Goal: Information Seeking & Learning: Compare options

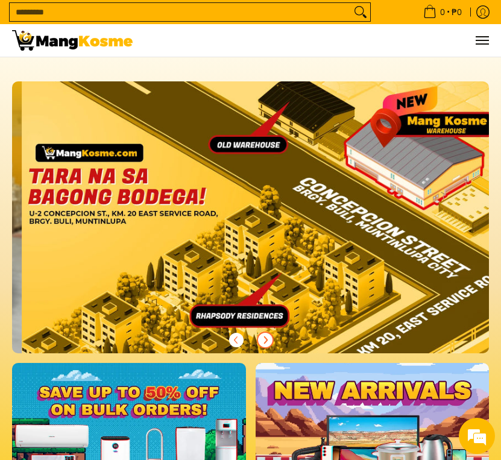
scroll to position [0, 1909]
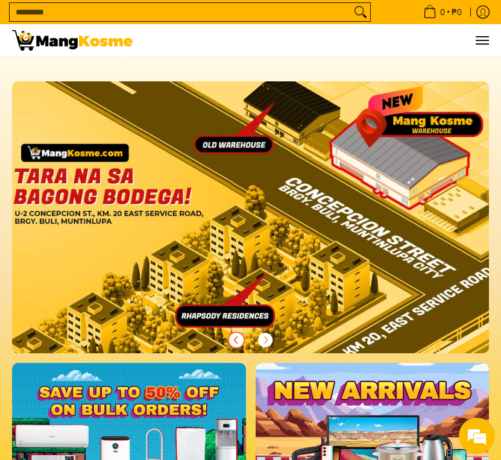
click at [241, 340] on span "Previous" at bounding box center [236, 340] width 14 height 14
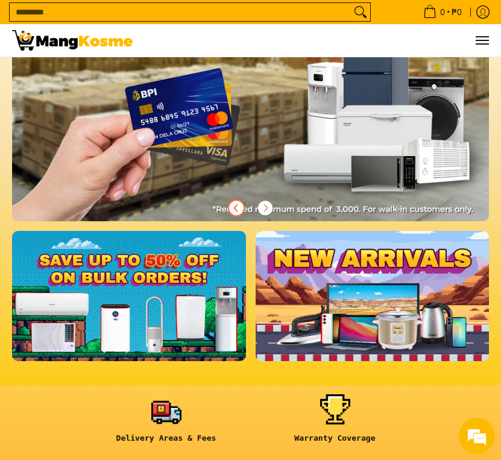
scroll to position [181, 0]
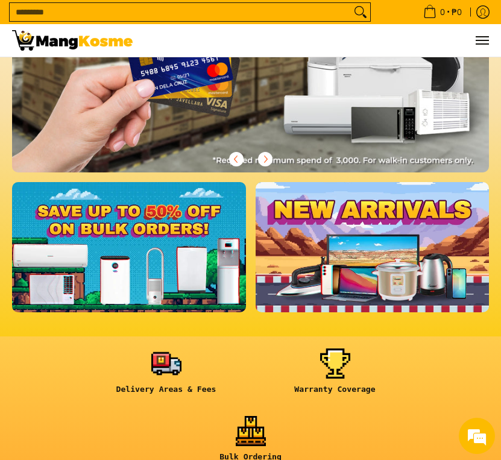
click at [159, 271] on link at bounding box center [129, 247] width 234 height 131
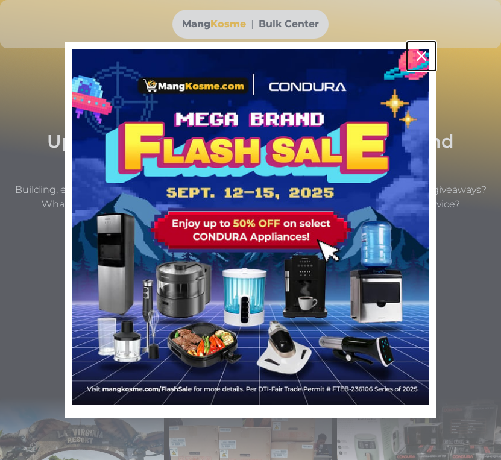
click at [418, 54] on icon "close icon" at bounding box center [422, 56] width 10 height 10
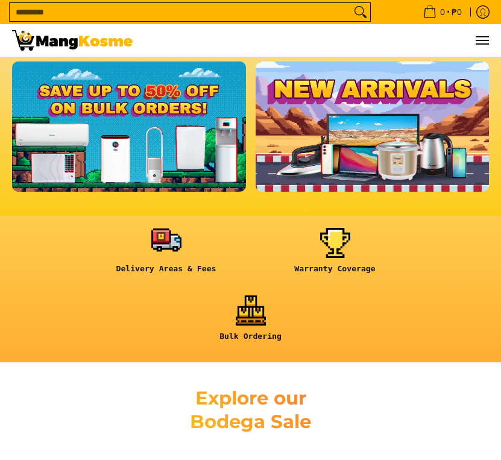
click at [159, 246] on link at bounding box center [166, 255] width 157 height 55
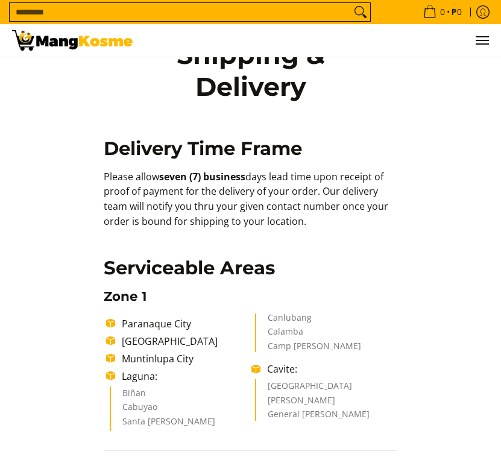
scroll to position [60, 0]
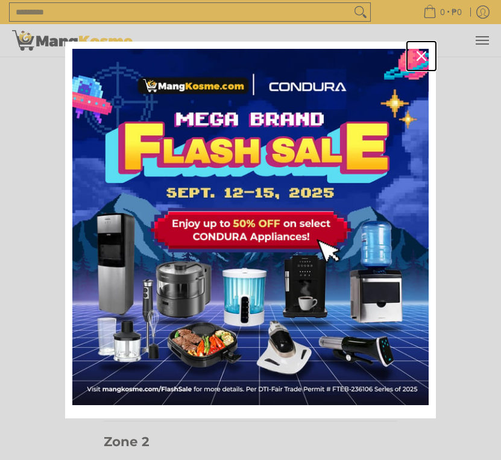
click at [419, 59] on icon "close icon" at bounding box center [422, 56] width 10 height 10
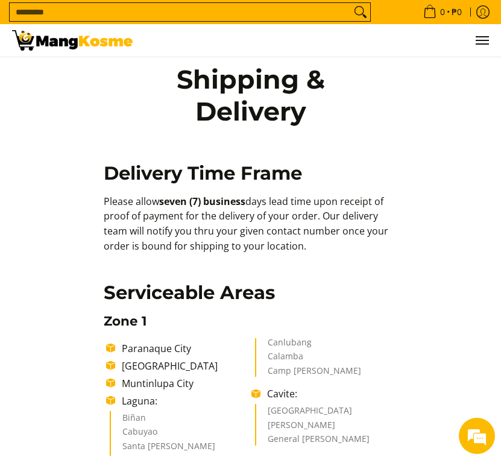
scroll to position [0, 0]
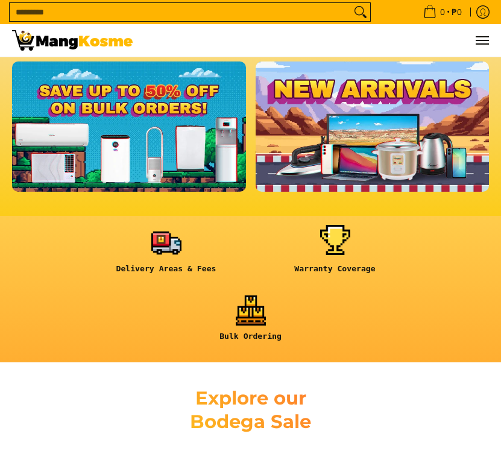
click at [329, 253] on link at bounding box center [335, 255] width 157 height 55
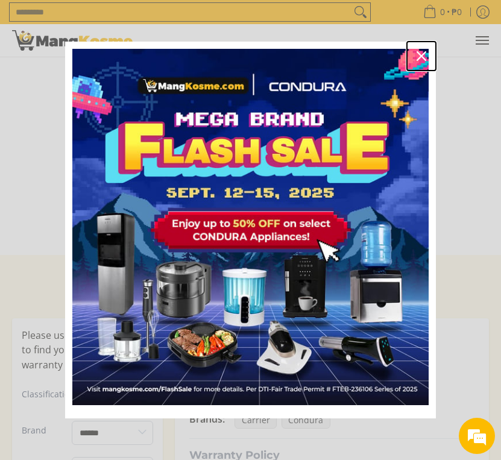
click at [421, 48] on div "Close" at bounding box center [421, 55] width 19 height 19
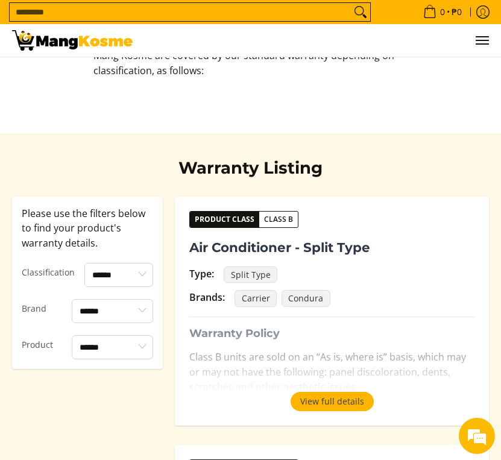
scroll to position [121, 0]
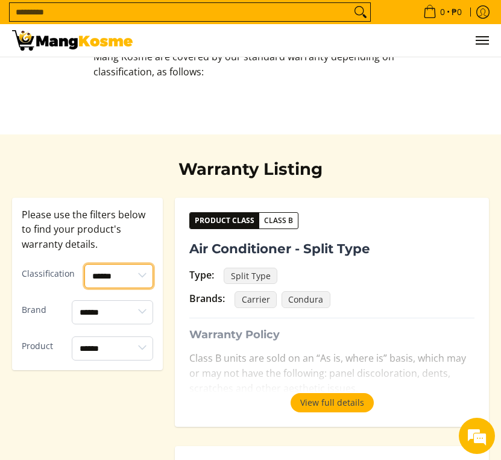
click at [111, 273] on select "****** ******* *******" at bounding box center [118, 276] width 69 height 24
click at [84, 264] on select "****** ******* *******" at bounding box center [118, 276] width 69 height 24
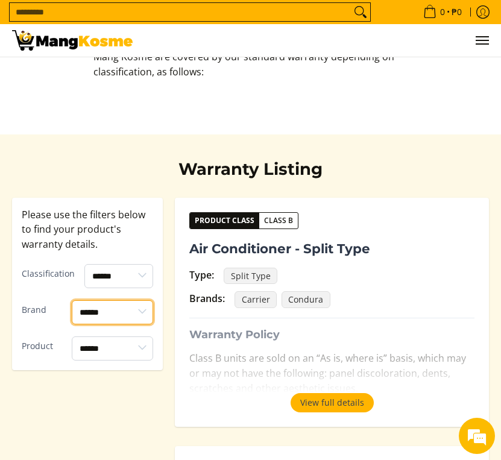
click at [133, 308] on select "**********" at bounding box center [112, 312] width 81 height 24
select select "*******"
click at [72, 300] on select "**********" at bounding box center [112, 312] width 81 height 24
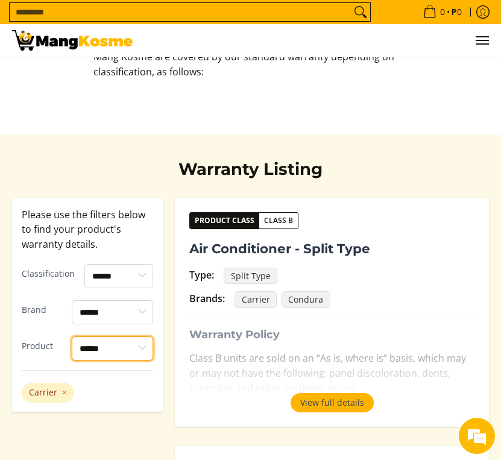
click at [135, 348] on select "**********" at bounding box center [112, 349] width 81 height 24
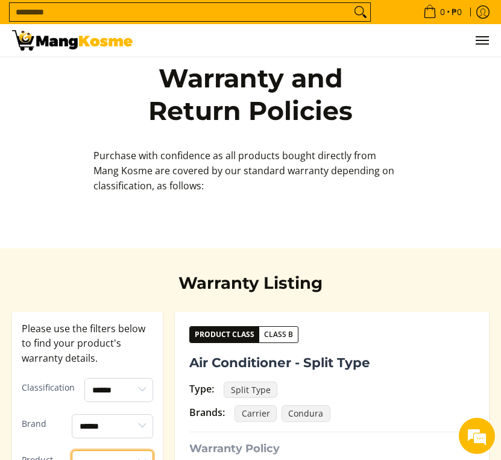
scroll to position [0, 0]
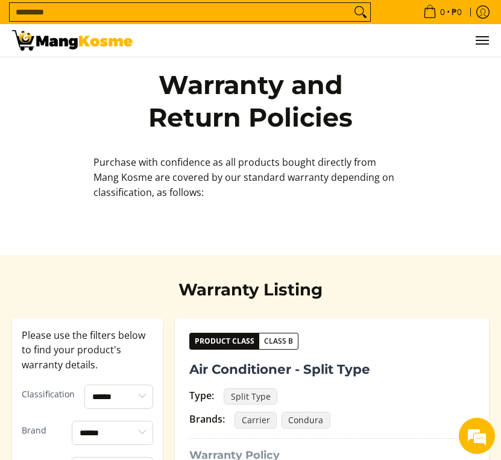
click at [89, 40] on img at bounding box center [72, 40] width 121 height 21
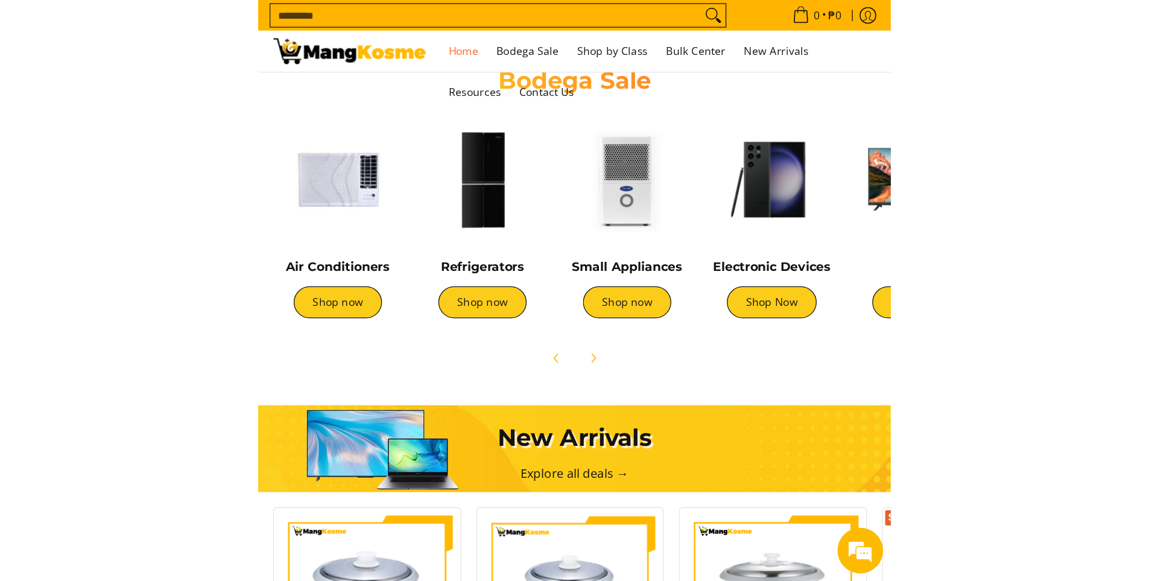
scroll to position [662, 0]
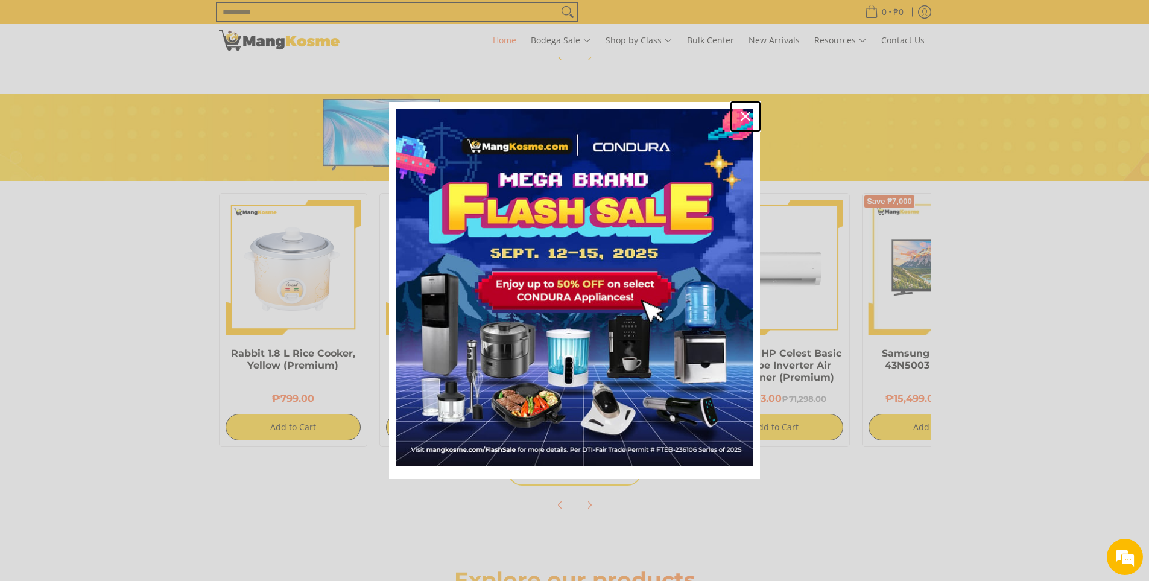
click at [501, 112] on icon "close icon" at bounding box center [746, 117] width 10 height 10
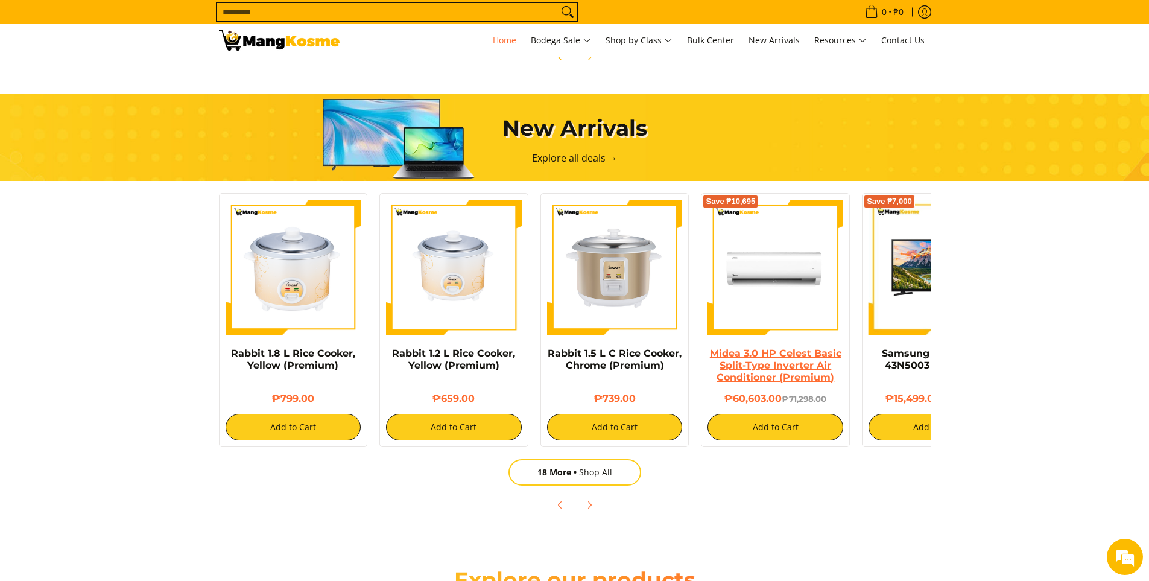
scroll to position [0, 480]
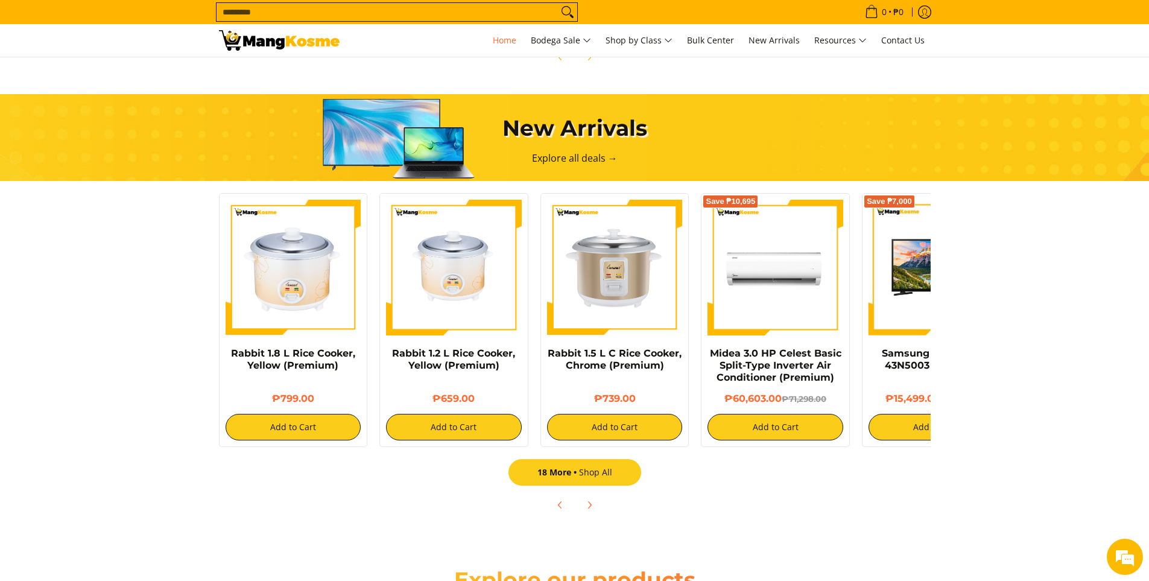
click at [501, 460] on link "18 More Shop All" at bounding box center [575, 472] width 133 height 27
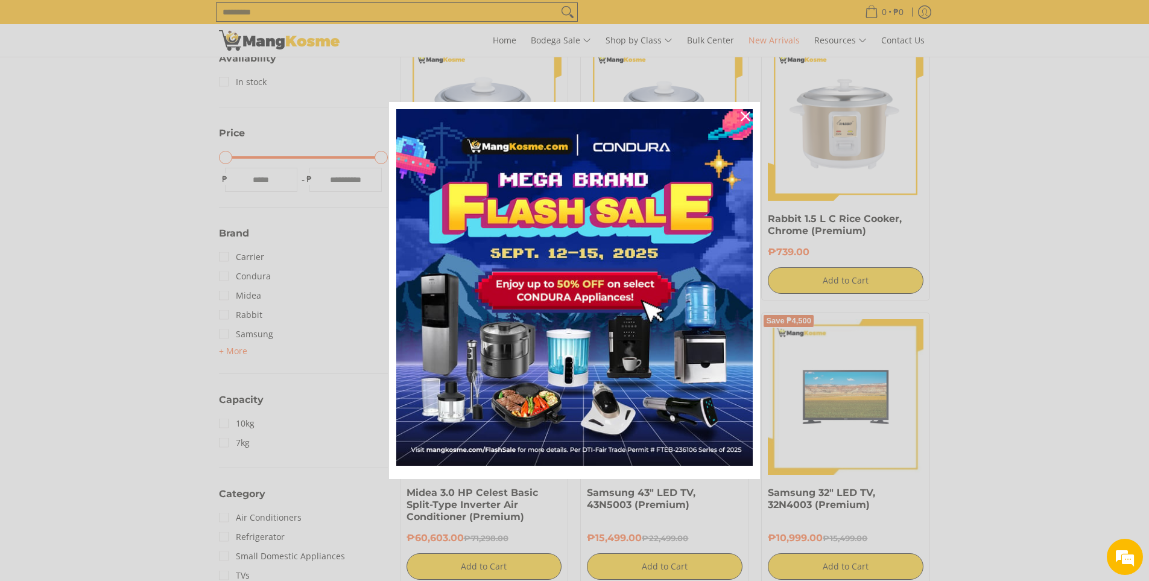
scroll to position [241, 0]
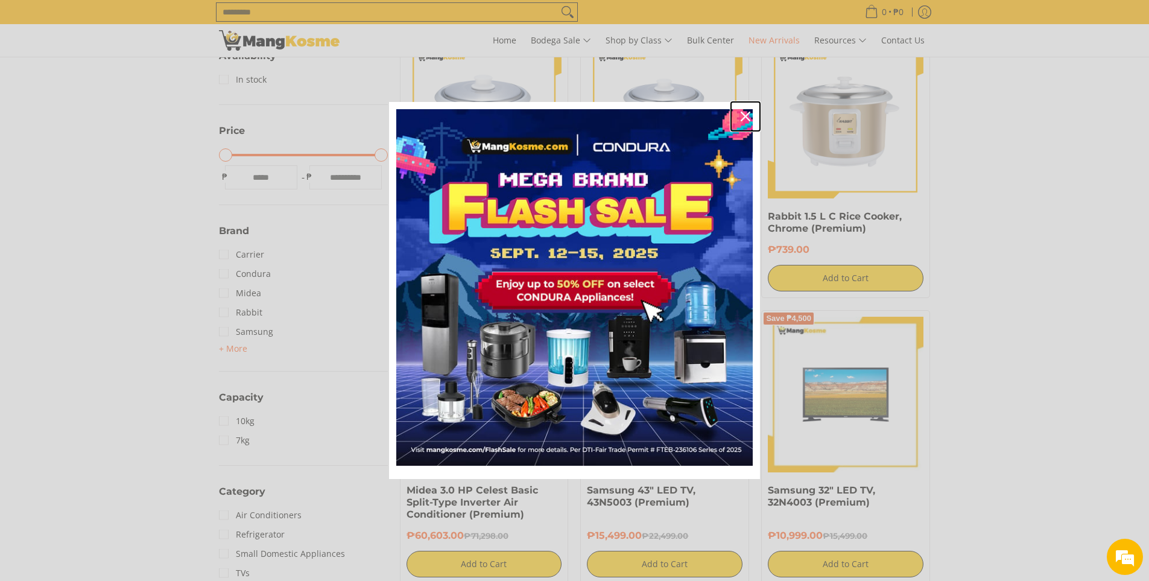
click at [744, 116] on icon "close icon" at bounding box center [746, 117] width 10 height 10
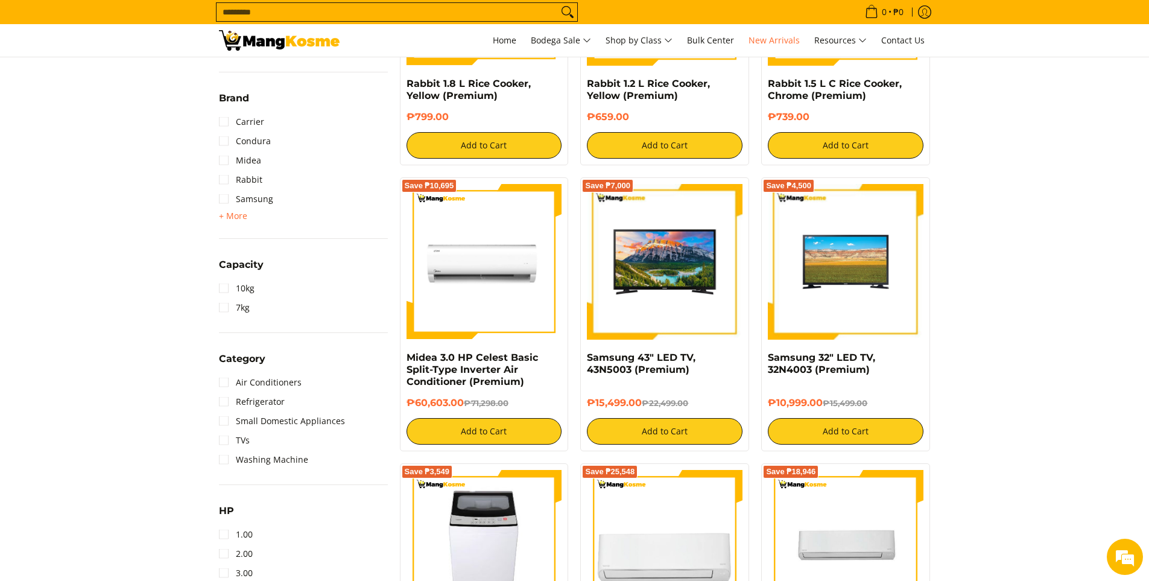
scroll to position [362, 0]
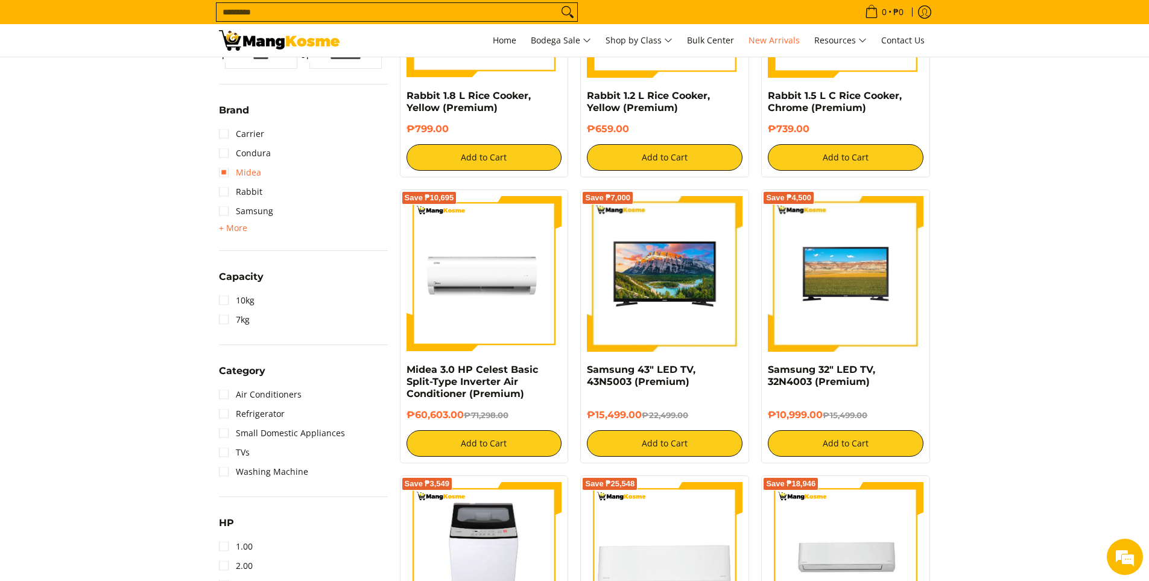
click at [243, 173] on link "Midea" at bounding box center [240, 172] width 42 height 19
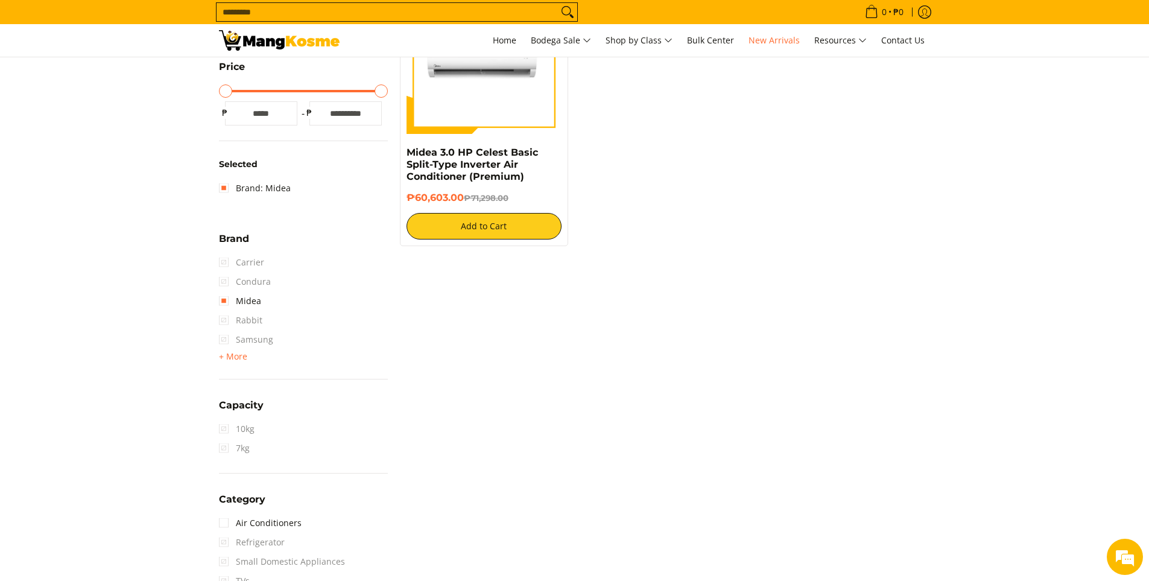
scroll to position [170, 0]
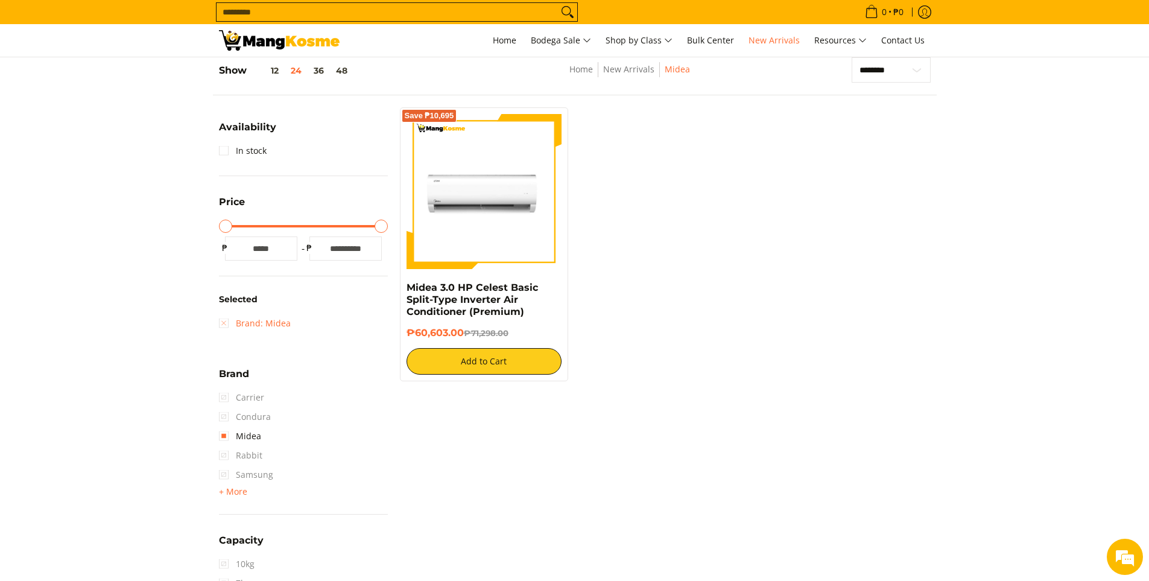
click at [226, 324] on link "Brand: Midea" at bounding box center [255, 323] width 72 height 19
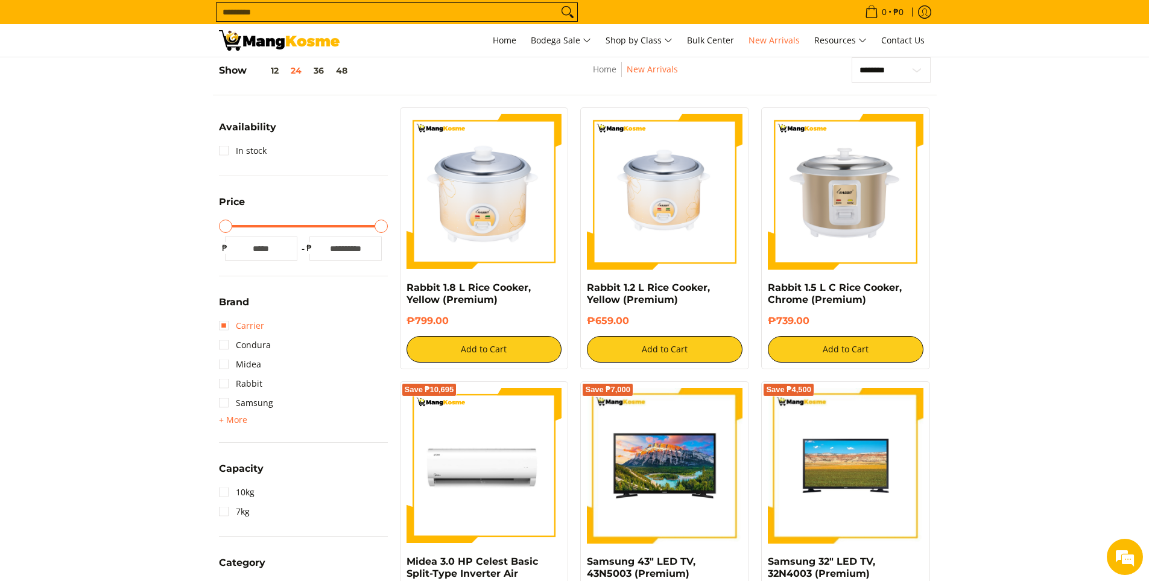
click at [250, 326] on link "Carrier" at bounding box center [241, 325] width 45 height 19
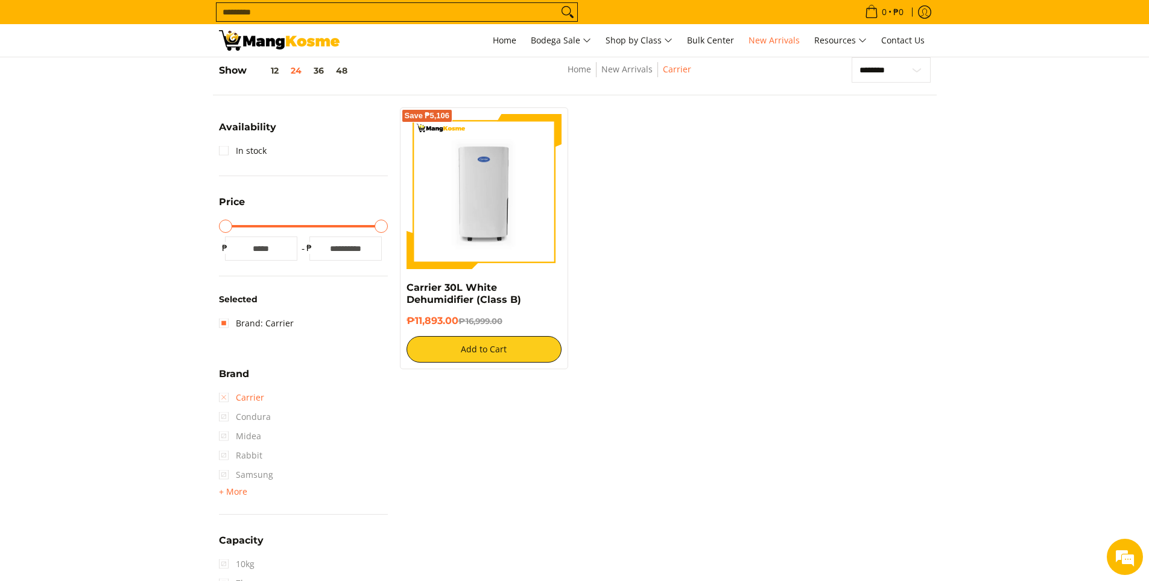
click at [226, 401] on link "Carrier" at bounding box center [241, 397] width 45 height 19
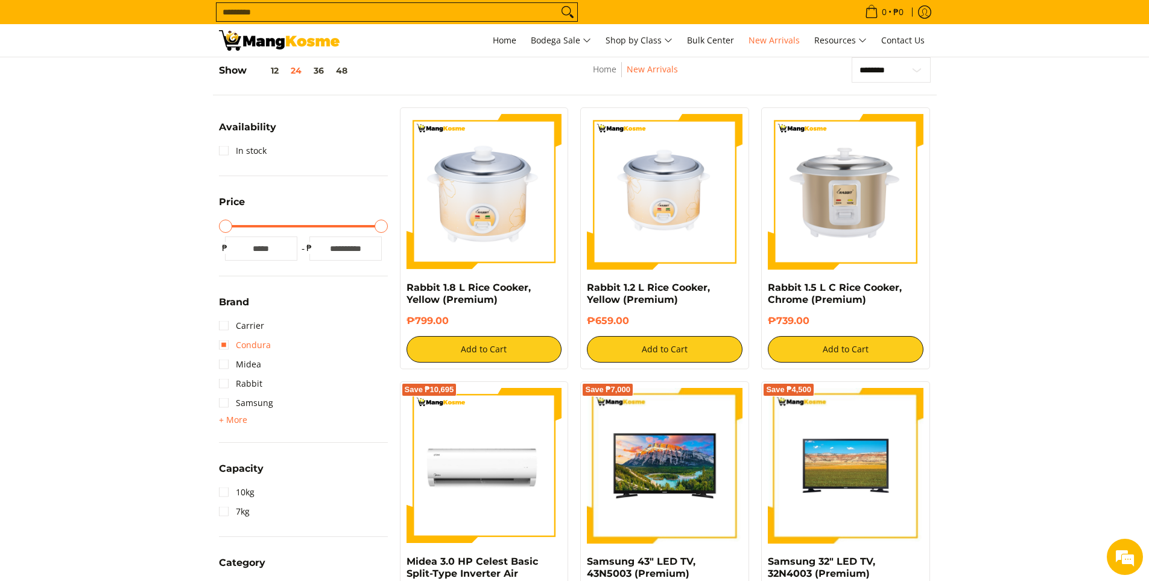
click at [242, 351] on link "Condura" at bounding box center [245, 344] width 52 height 19
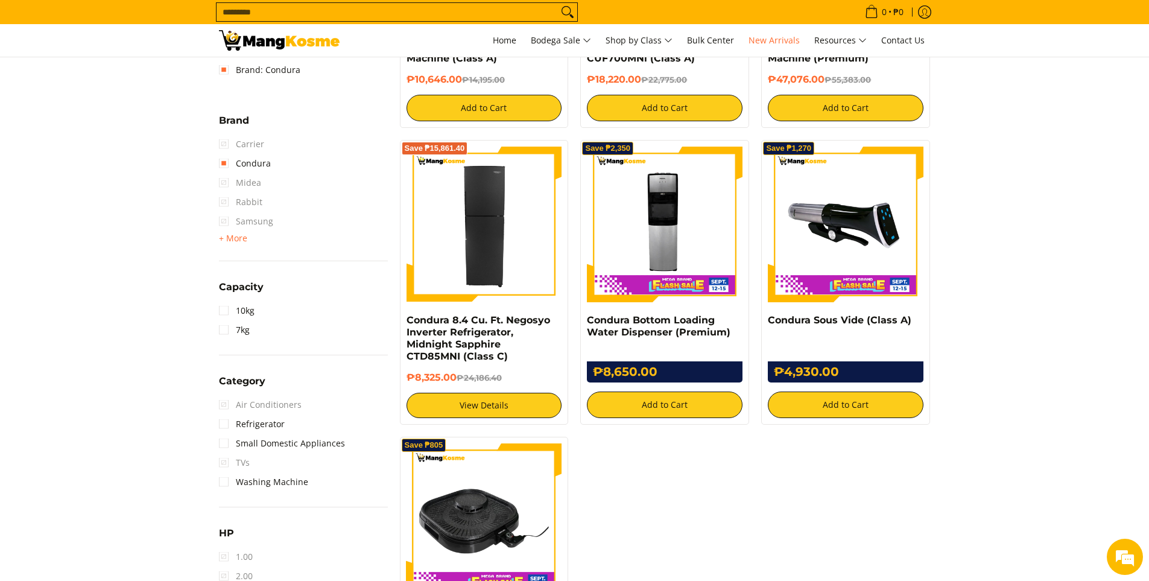
scroll to position [411, 0]
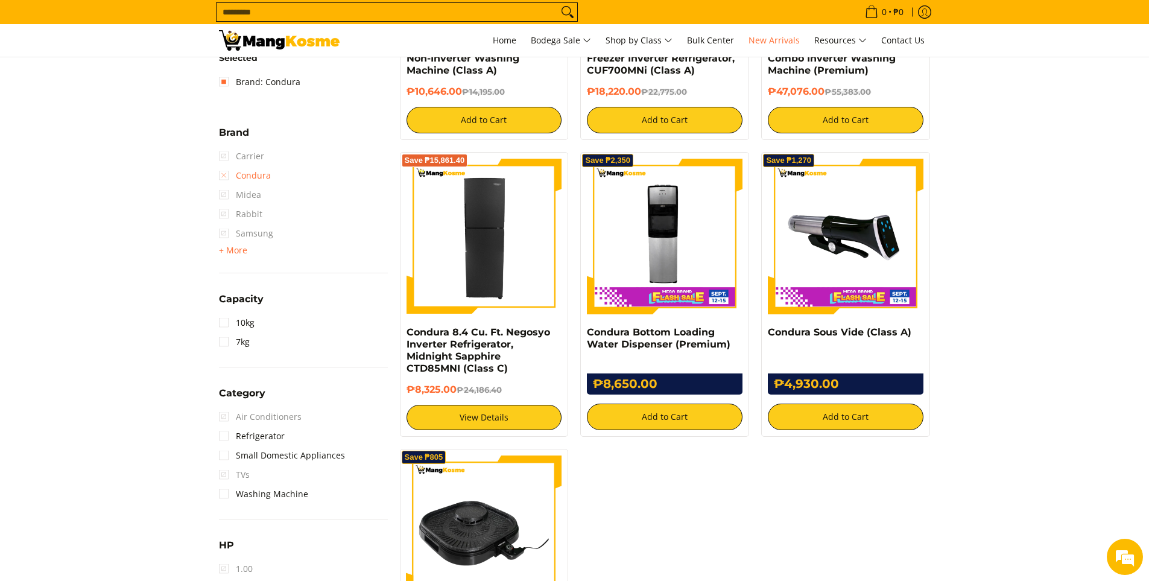
click at [227, 178] on link "Condura" at bounding box center [245, 175] width 52 height 19
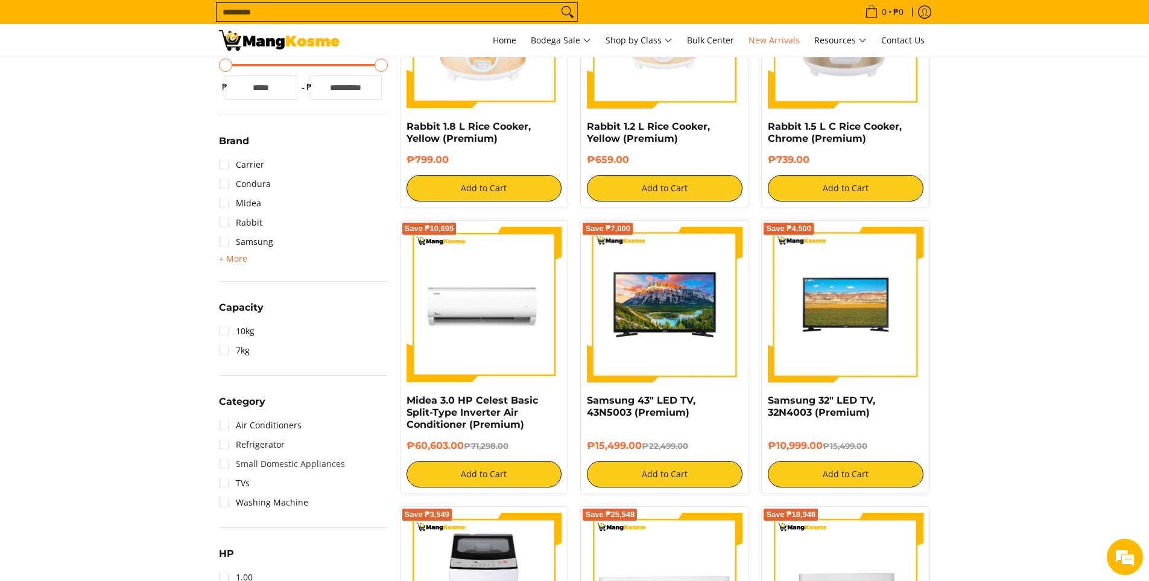
scroll to position [472, 0]
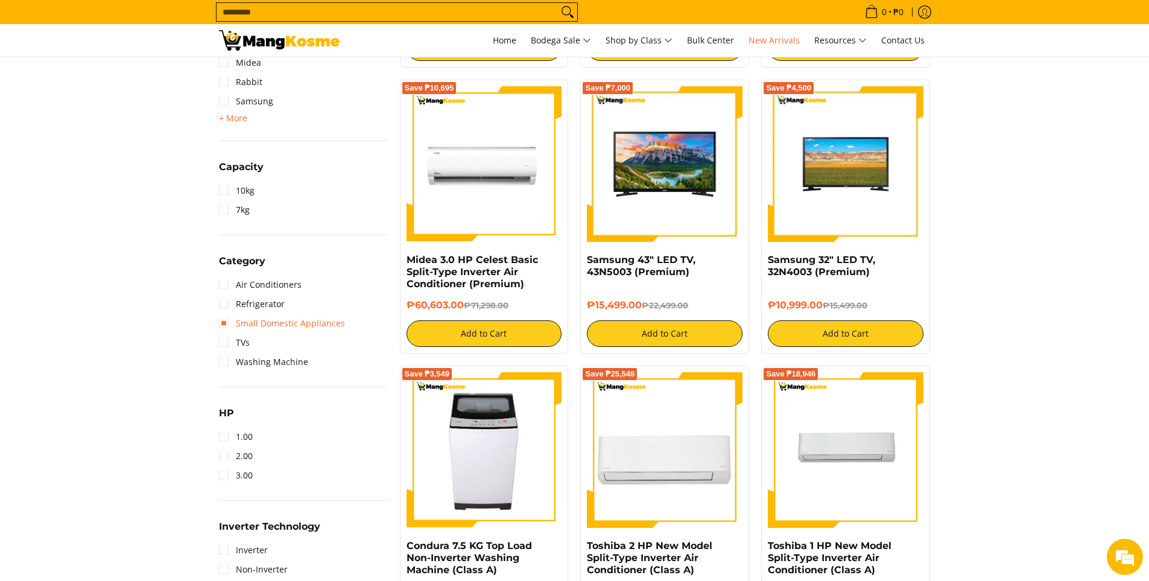
click at [306, 326] on link "Small Domestic Appliances" at bounding box center [282, 323] width 126 height 19
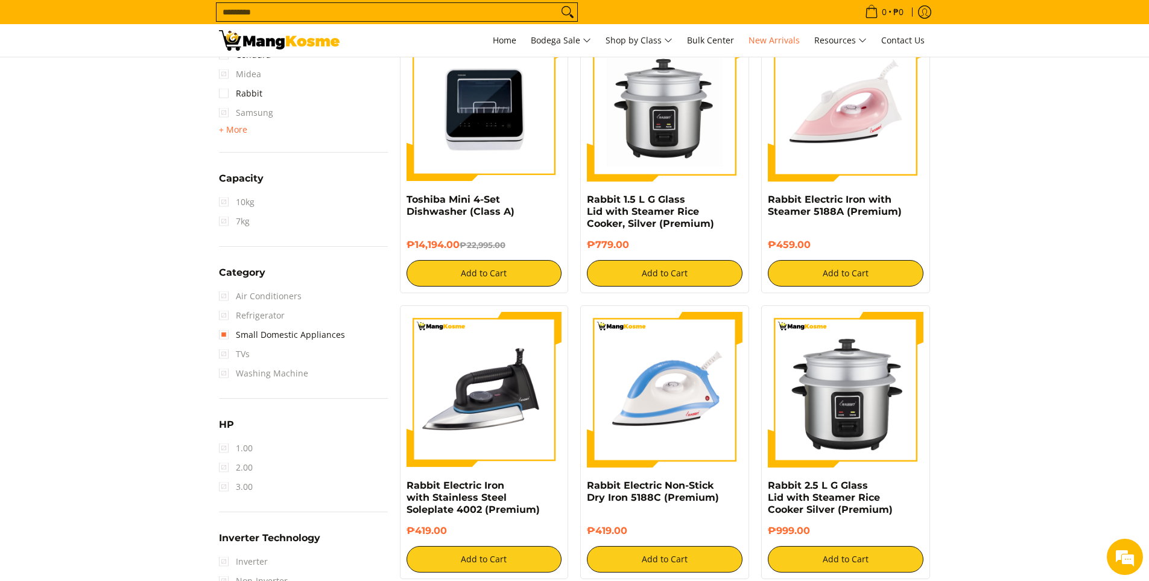
scroll to position [592, 0]
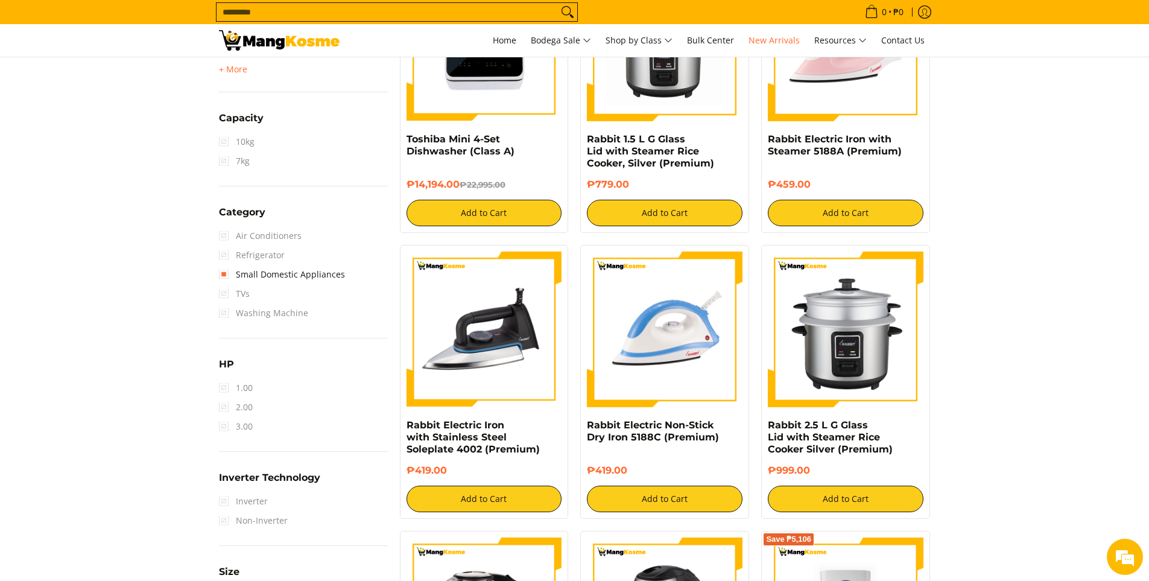
click at [224, 293] on span "TVs" at bounding box center [234, 293] width 31 height 19
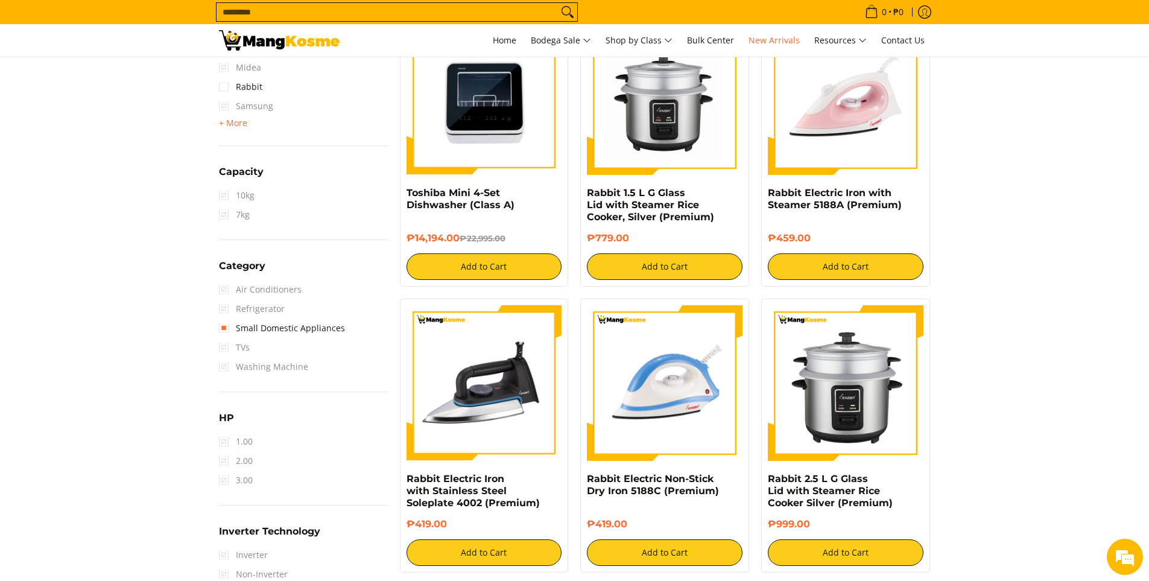
scroll to position [472, 0]
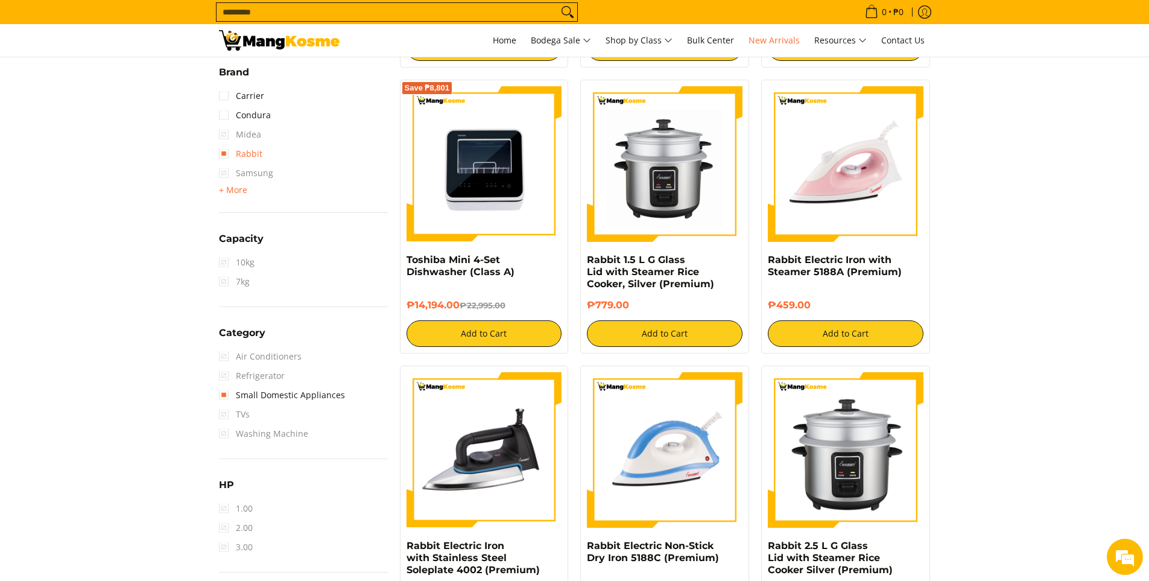
click at [224, 149] on link "Rabbit" at bounding box center [240, 153] width 43 height 19
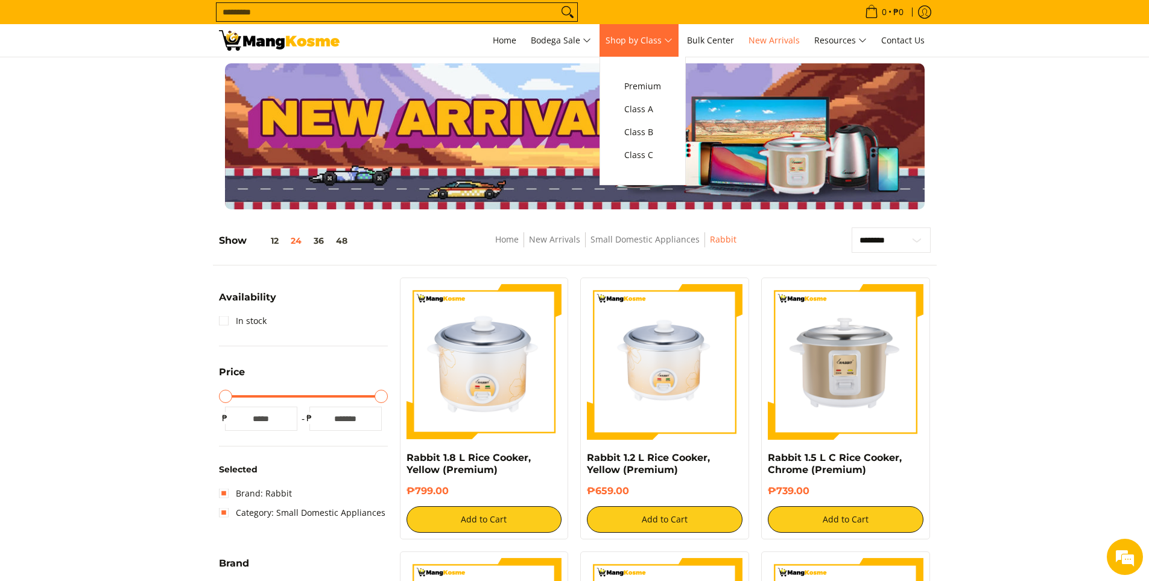
click at [637, 33] on span "Shop by Class" at bounding box center [639, 40] width 67 height 15
click at [642, 86] on span "Premium" at bounding box center [642, 86] width 37 height 15
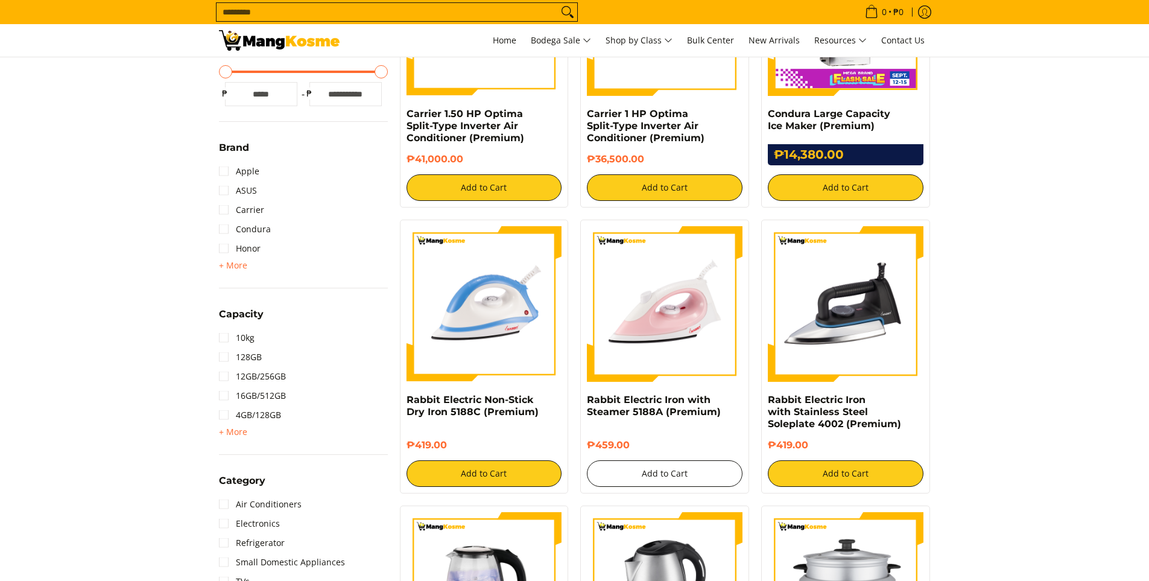
scroll to position [422, 0]
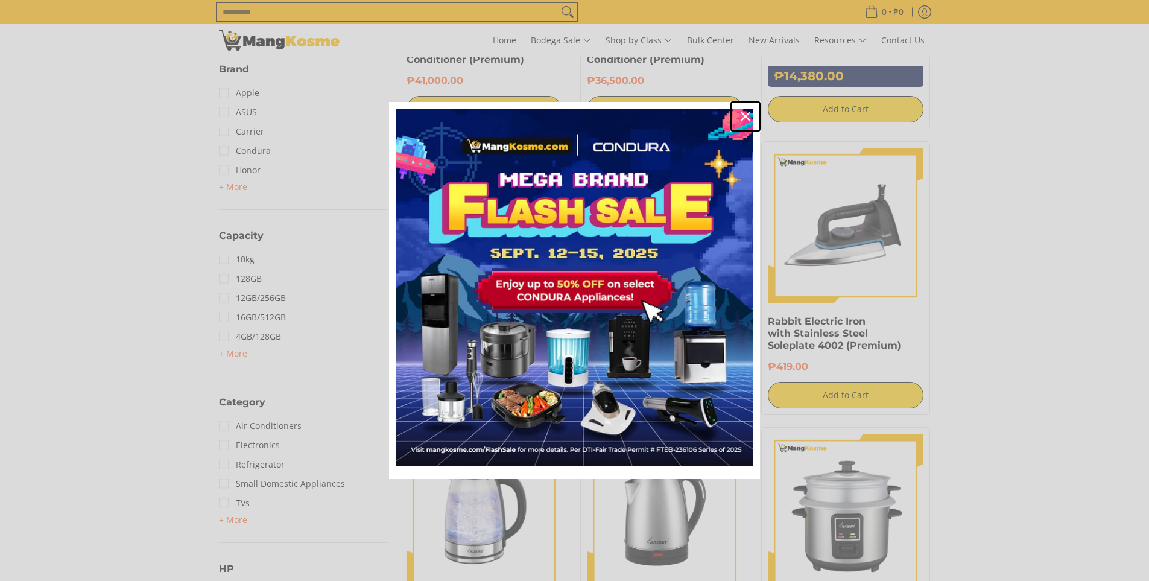
click at [741, 115] on icon "close icon" at bounding box center [746, 117] width 10 height 10
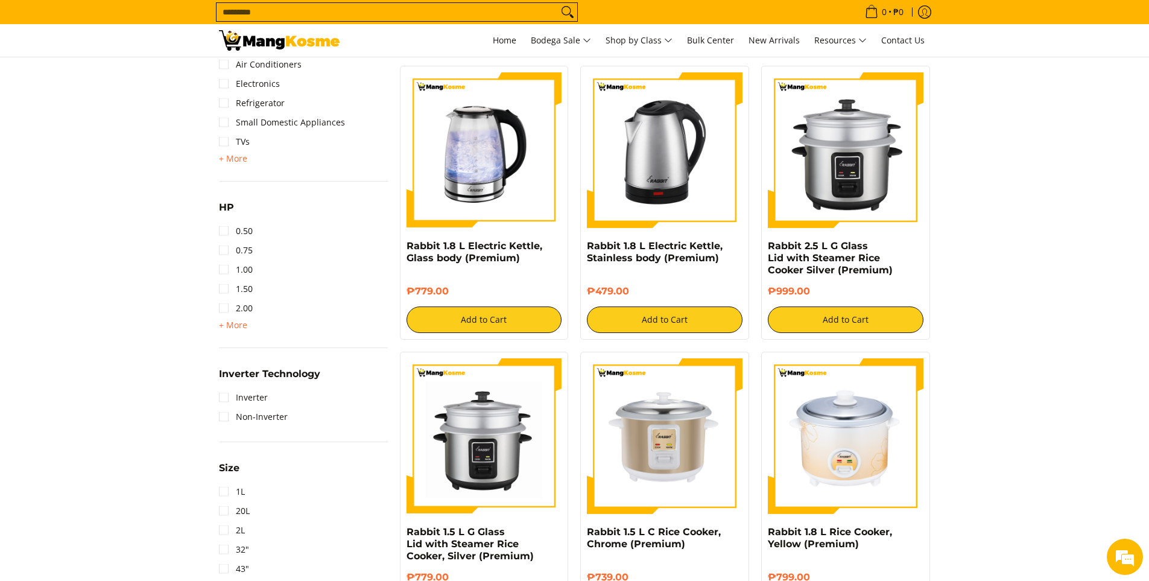
scroll to position [784, 0]
click at [256, 398] on link "Inverter" at bounding box center [243, 396] width 49 height 19
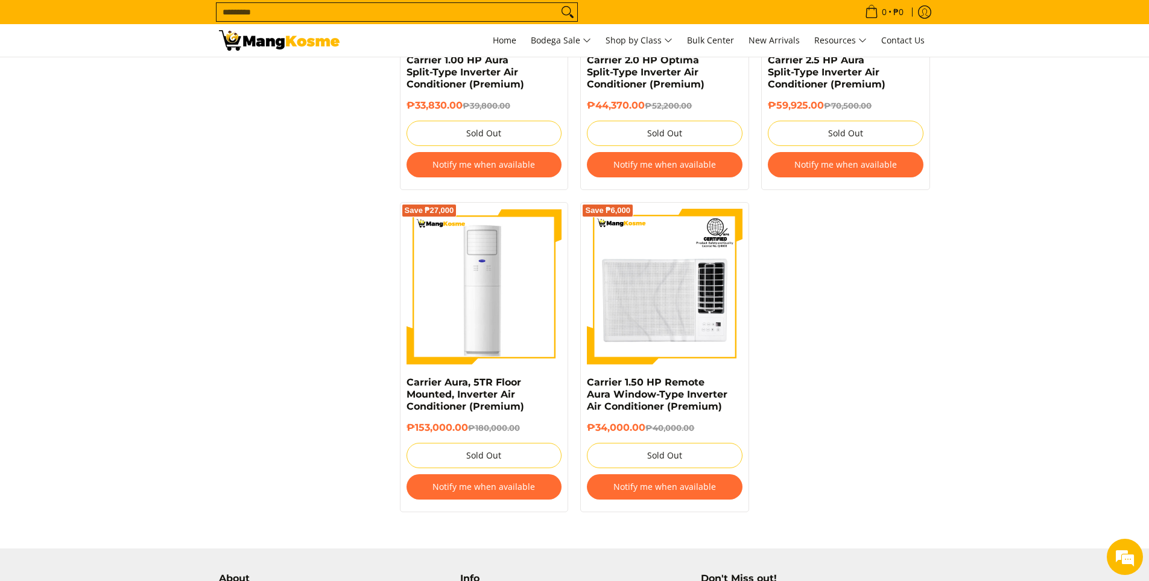
scroll to position [2040, 0]
